Goal: Entertainment & Leisure: Consume media (video, audio)

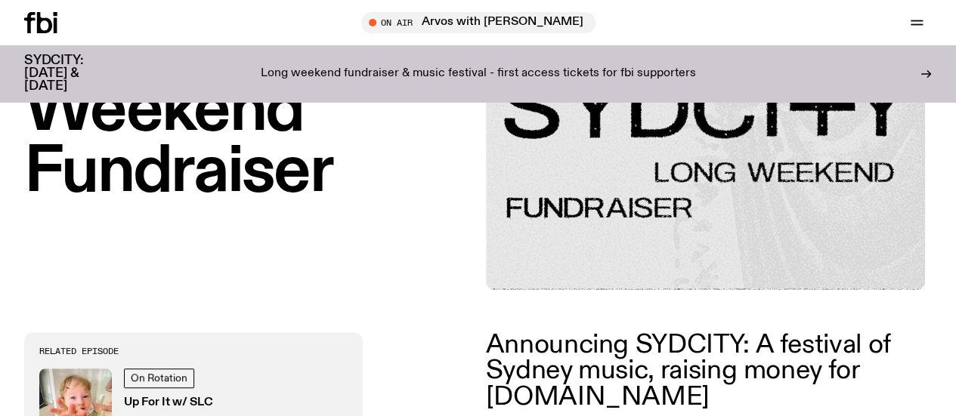
scroll to position [275, 0]
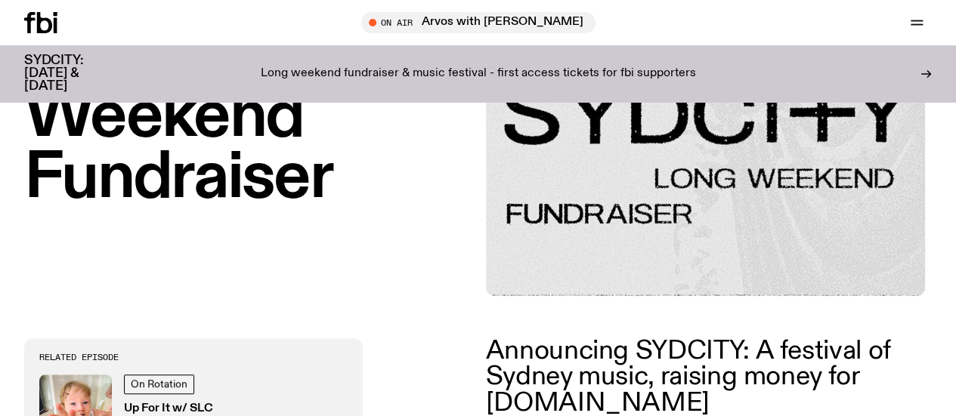
click at [635, 369] on p "Announcing SYDCITY: A festival of Sydney music, raising money for fbi.radio" at bounding box center [703, 377] width 435 height 78
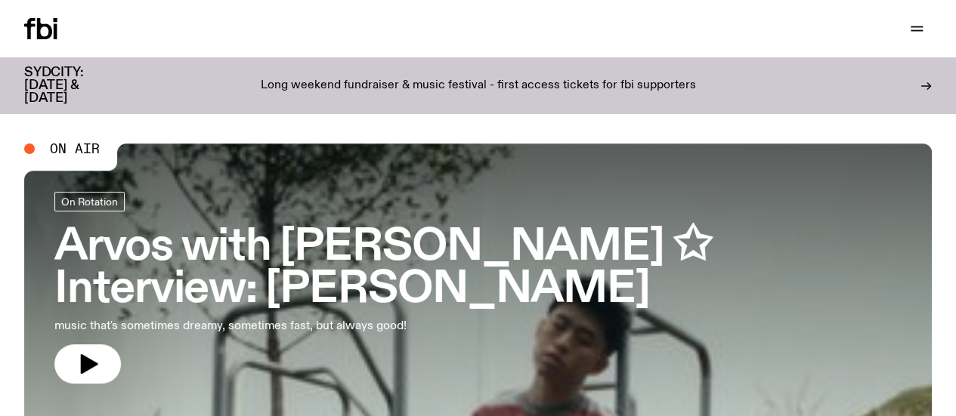
click at [0, 0] on link "Explore" at bounding box center [0, 0] width 0 height 0
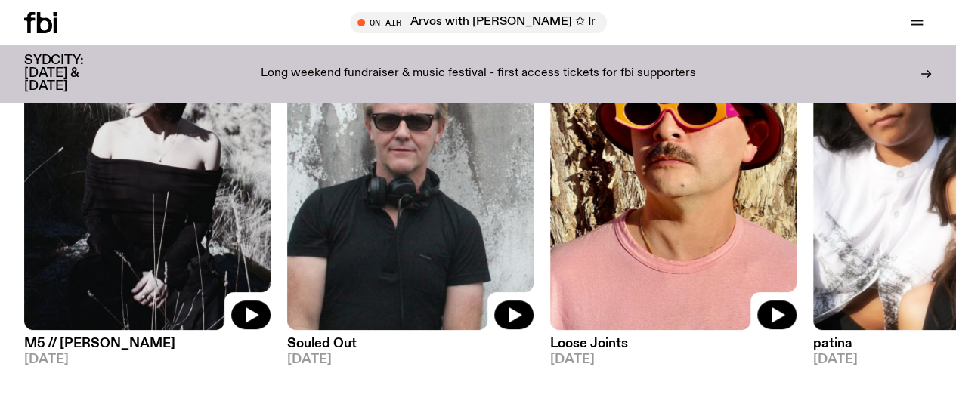
scroll to position [218, 0]
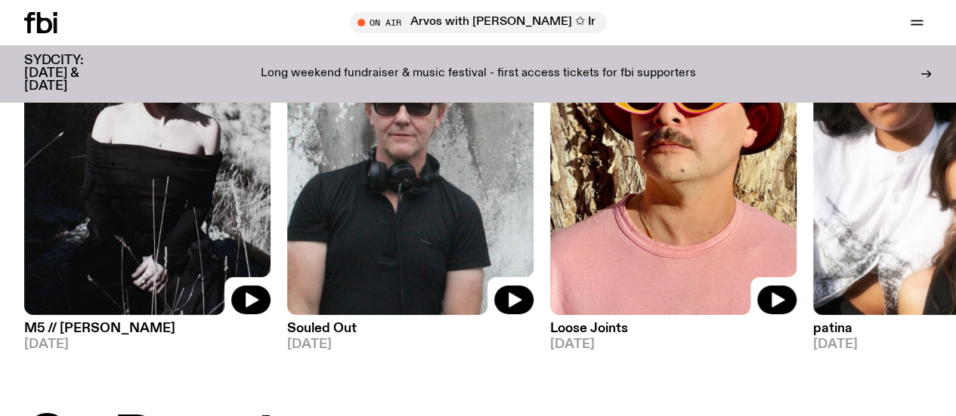
drag, startPoint x: 752, startPoint y: 175, endPoint x: 164, endPoint y: 206, distance: 588.6
click at [550, 206] on img at bounding box center [673, 150] width 246 height 329
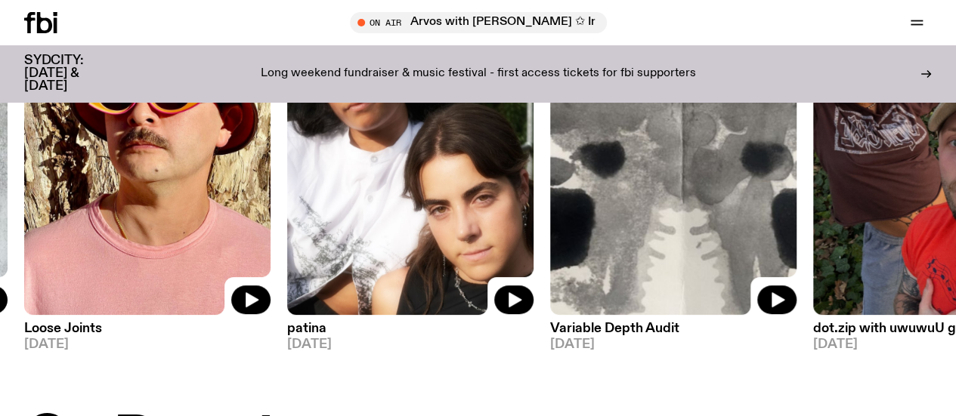
drag, startPoint x: 765, startPoint y: 188, endPoint x: 331, endPoint y: 215, distance: 434.5
click at [550, 215] on img at bounding box center [673, 150] width 246 height 329
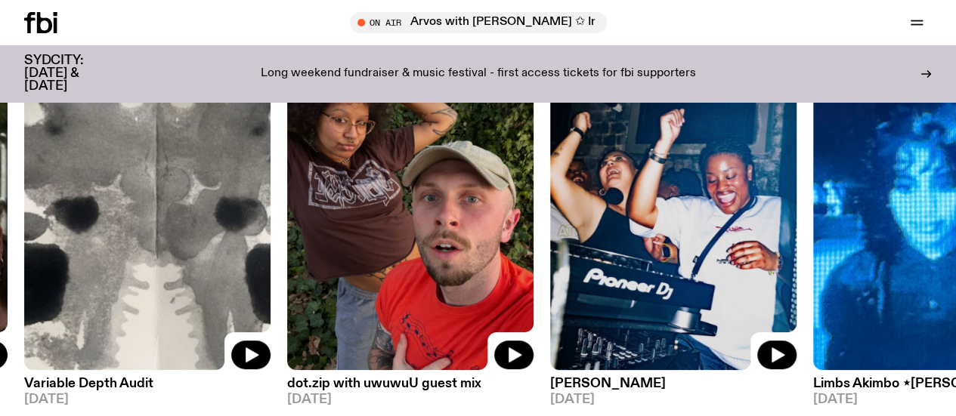
scroll to position [142, 0]
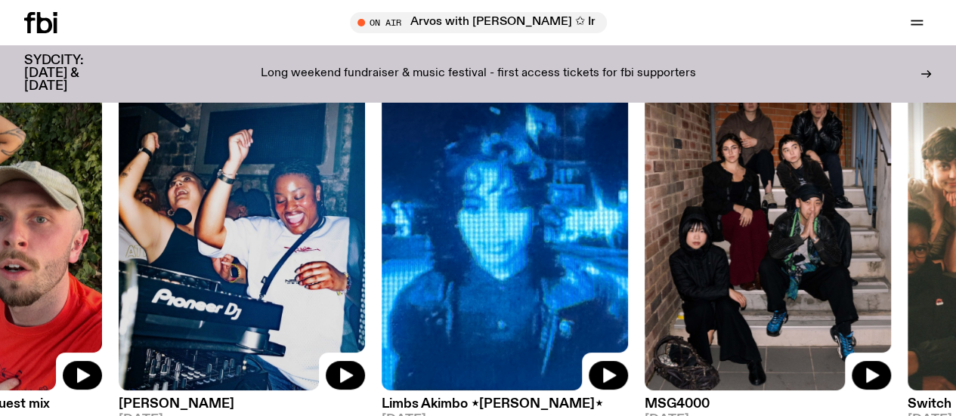
drag, startPoint x: 765, startPoint y: 210, endPoint x: 115, endPoint y: 250, distance: 651.8
click at [175, 250] on img at bounding box center [242, 226] width 246 height 329
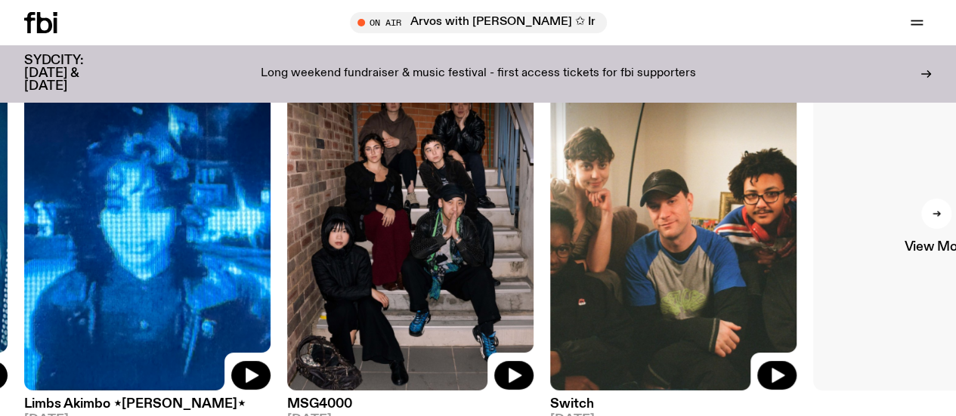
click at [877, 198] on link "View More" at bounding box center [936, 226] width 246 height 329
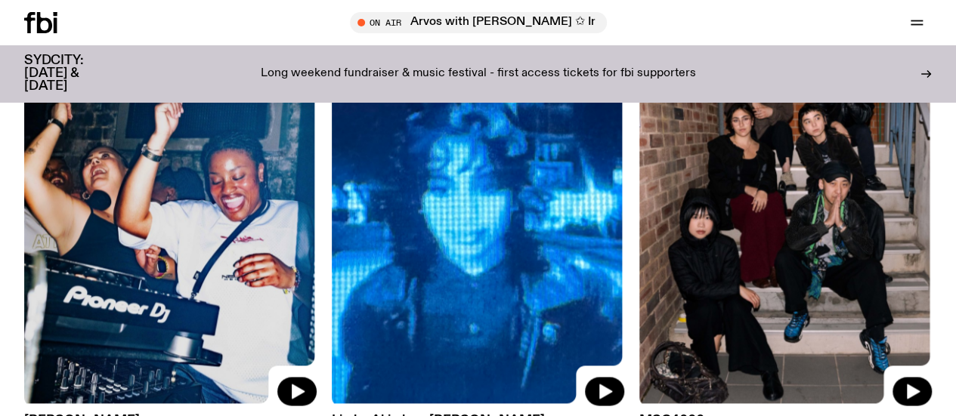
scroll to position [821, 0]
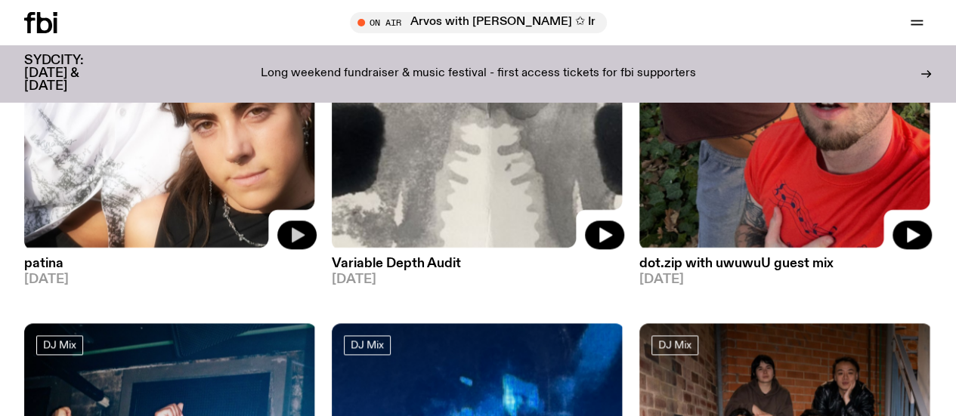
click at [289, 226] on icon "button" at bounding box center [297, 235] width 18 height 18
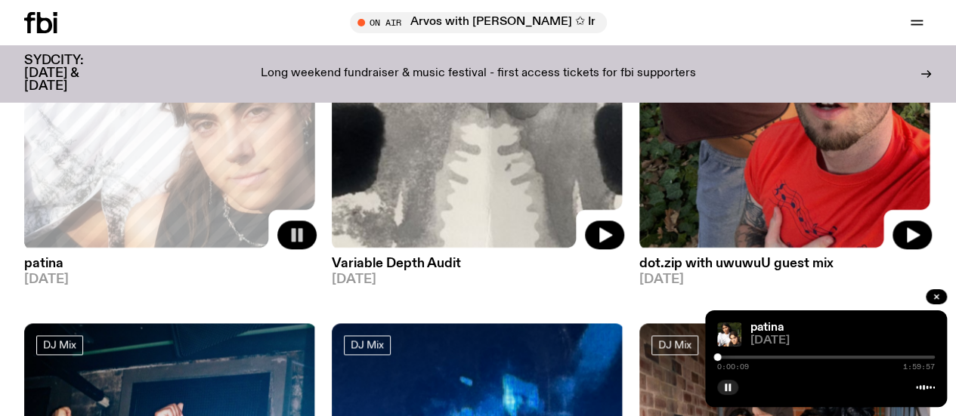
click at [727, 357] on div at bounding box center [826, 357] width 218 height 3
click at [736, 358] on div at bounding box center [826, 357] width 218 height 3
click at [756, 357] on div at bounding box center [826, 357] width 218 height 3
click at [749, 357] on div at bounding box center [647, 357] width 218 height 3
click at [769, 357] on div at bounding box center [826, 357] width 218 height 3
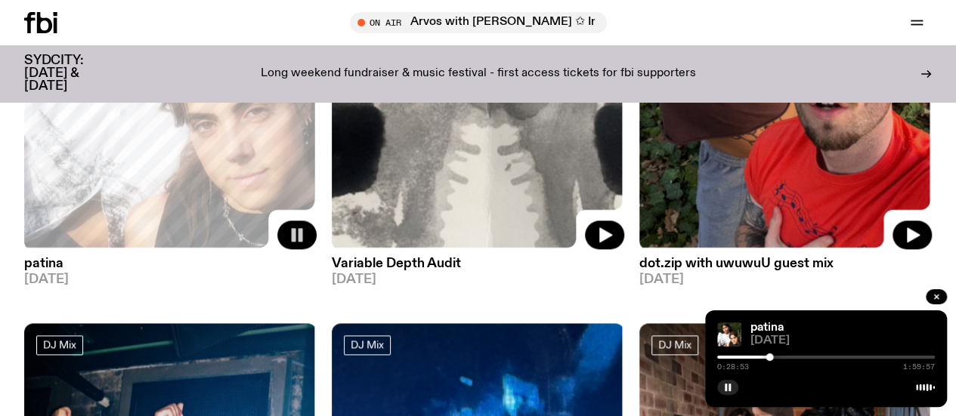
click at [815, 358] on div at bounding box center [826, 357] width 218 height 3
click at [879, 360] on div "0:54:18 1:59:57" at bounding box center [826, 362] width 218 height 18
click at [878, 358] on div at bounding box center [826, 357] width 218 height 3
click at [910, 356] on div at bounding box center [826, 357] width 218 height 3
click at [839, 357] on div at bounding box center [801, 357] width 218 height 3
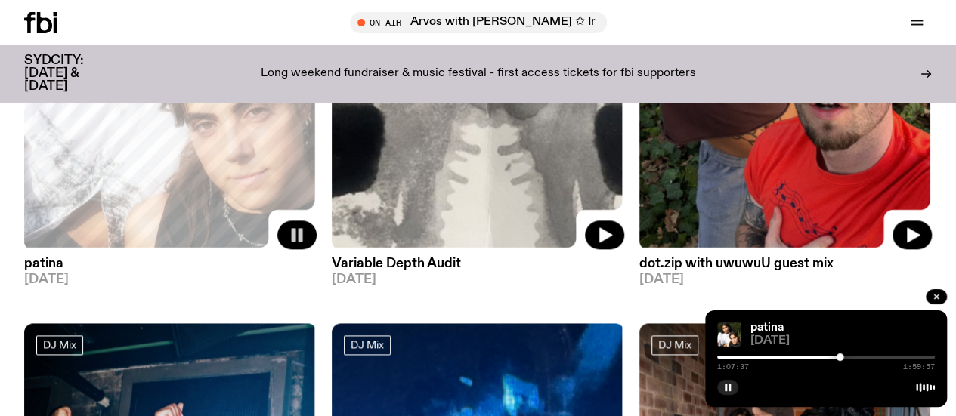
click at [861, 357] on div at bounding box center [826, 357] width 218 height 3
click at [861, 357] on div at bounding box center [861, 358] width 8 height 8
click at [620, 232] on button "button" at bounding box center [604, 235] width 39 height 29
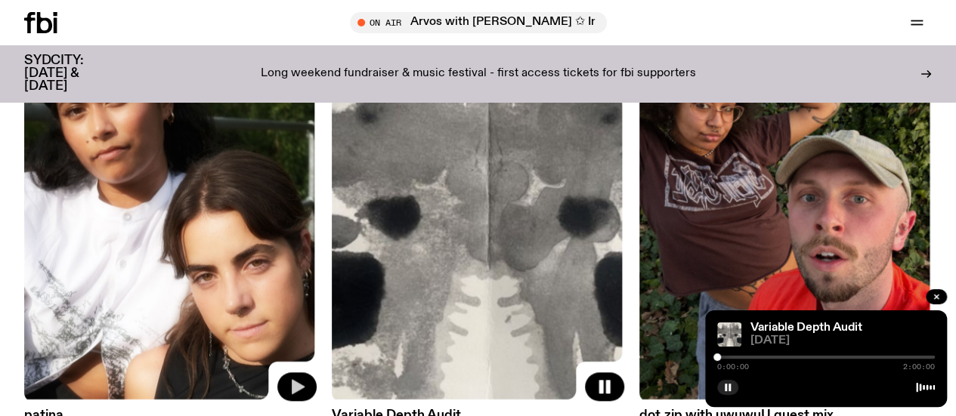
scroll to position [595, 0]
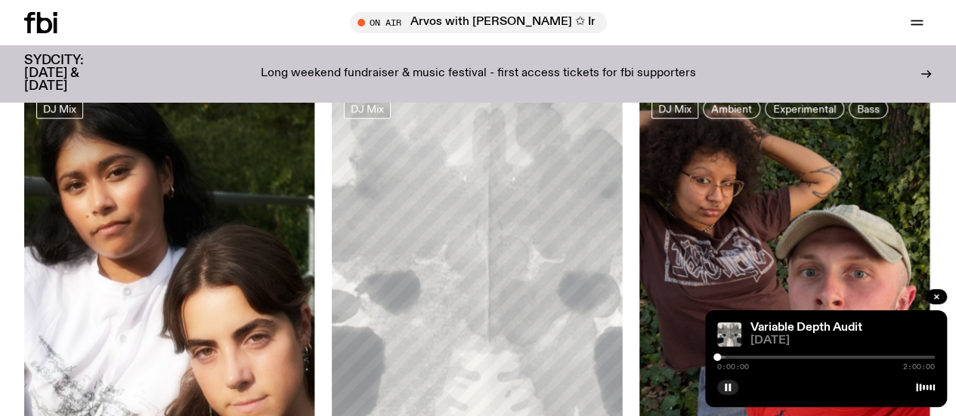
click at [766, 360] on div "0:00:00 2:00:00" at bounding box center [826, 362] width 218 height 18
click at [768, 357] on div at bounding box center [826, 357] width 218 height 3
click at [818, 357] on div at bounding box center [826, 357] width 218 height 3
click at [849, 356] on div at bounding box center [826, 357] width 218 height 3
click at [861, 357] on div at bounding box center [826, 357] width 218 height 3
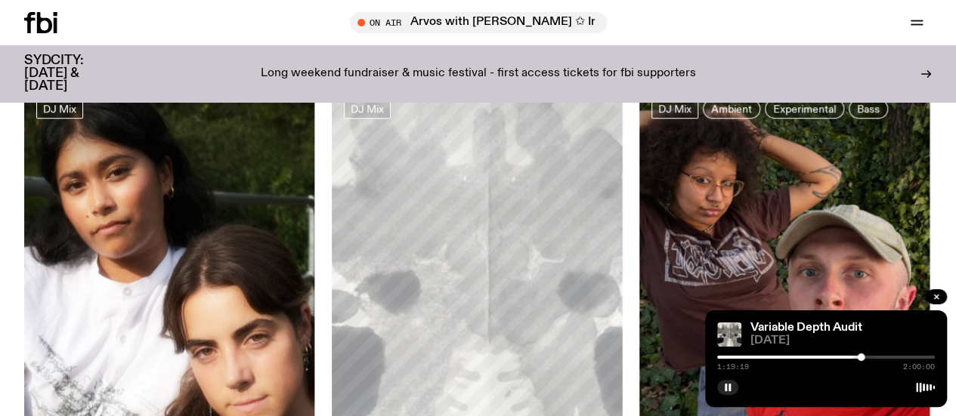
click at [881, 357] on div at bounding box center [826, 357] width 218 height 3
click at [778, 357] on div at bounding box center [773, 357] width 218 height 3
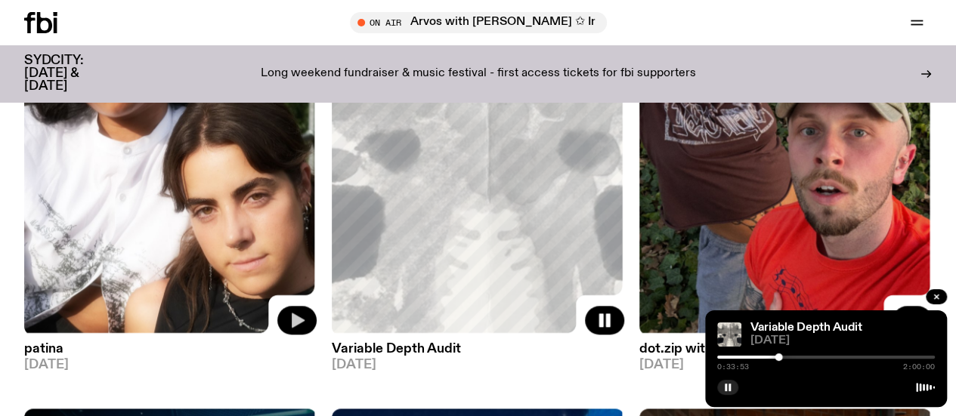
scroll to position [746, 0]
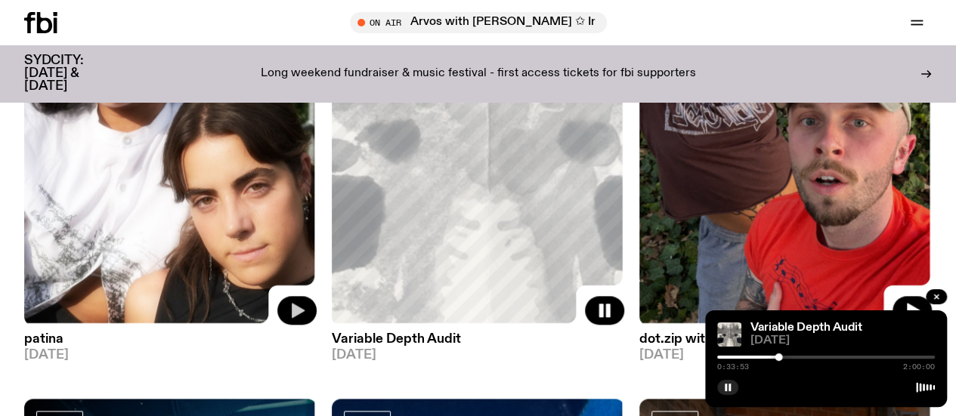
click at [774, 199] on img at bounding box center [785, 131] width 292 height 390
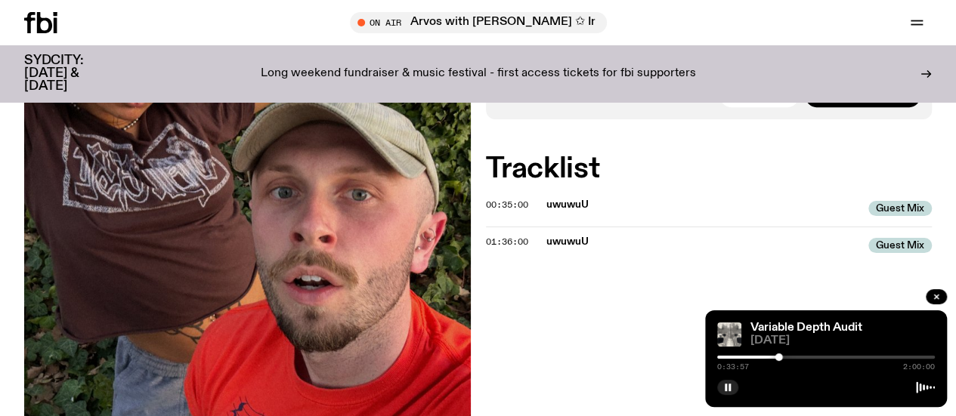
scroll to position [140, 0]
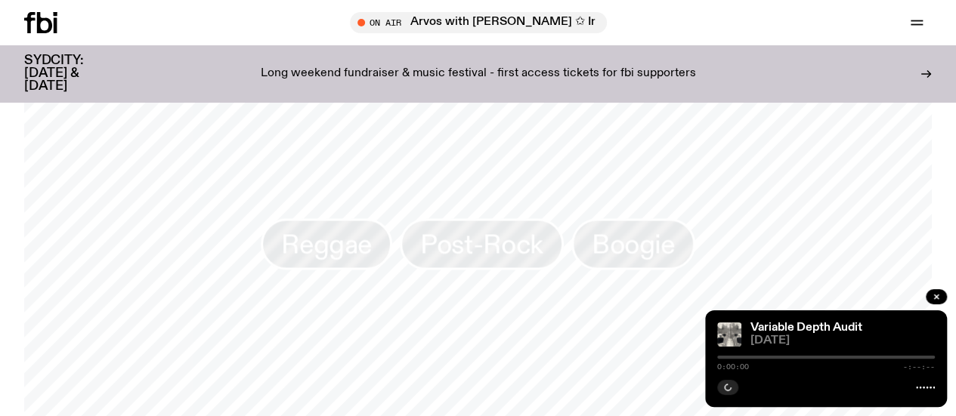
scroll to position [668, 0]
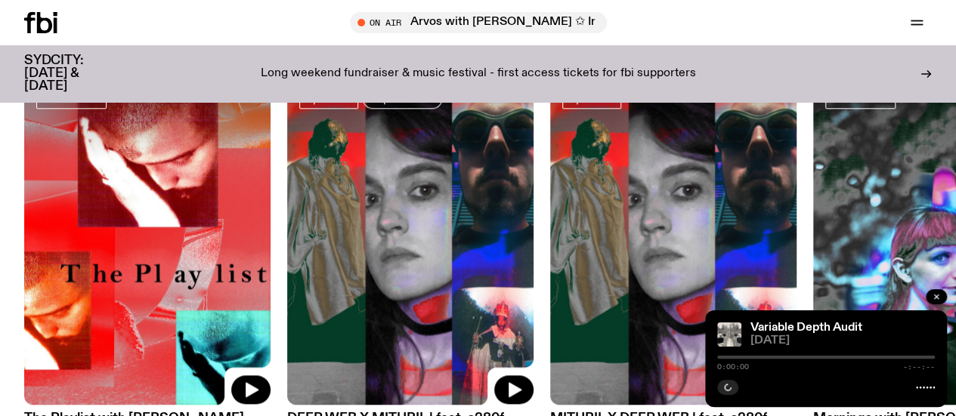
click at [933, 295] on icon "button" at bounding box center [936, 296] width 9 height 9
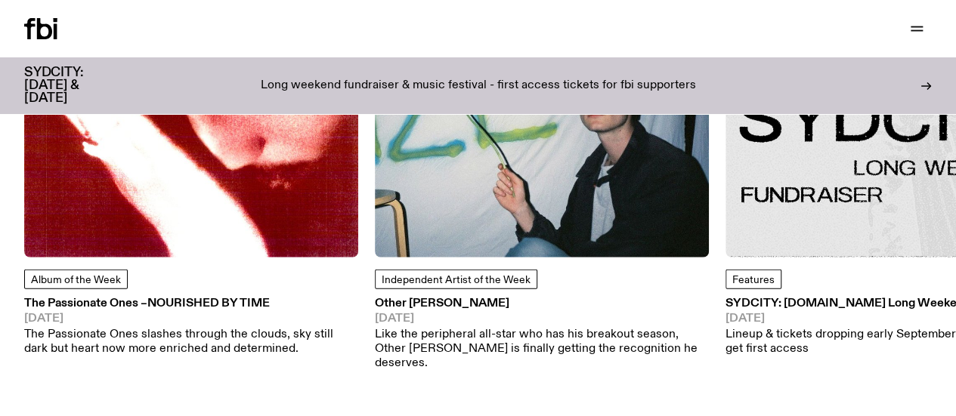
scroll to position [0, 0]
